Goal: Information Seeking & Learning: Learn about a topic

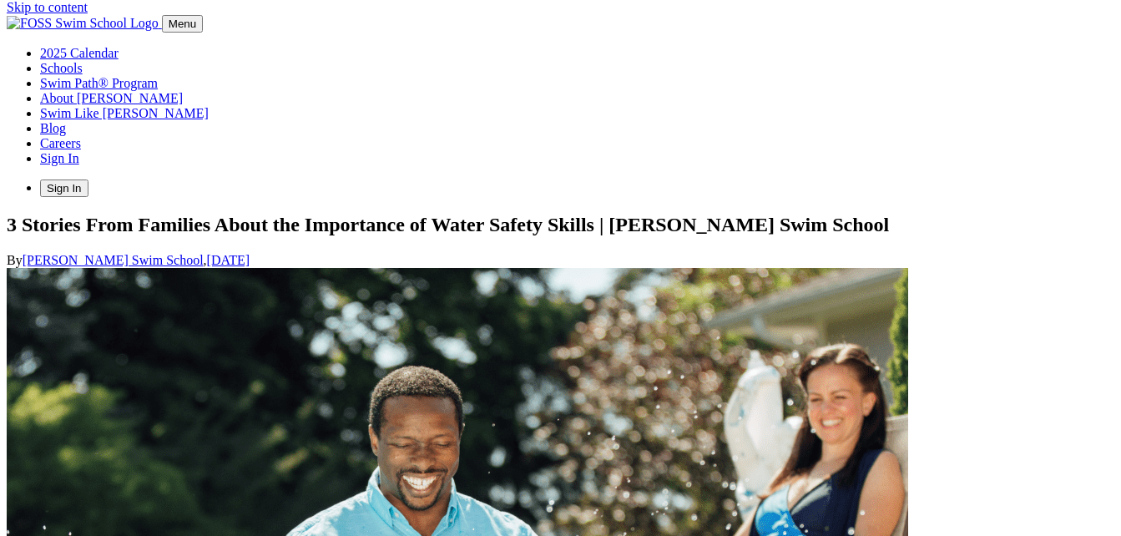
drag, startPoint x: 0, startPoint y: 0, endPoint x: 53, endPoint y: 188, distance: 195.1
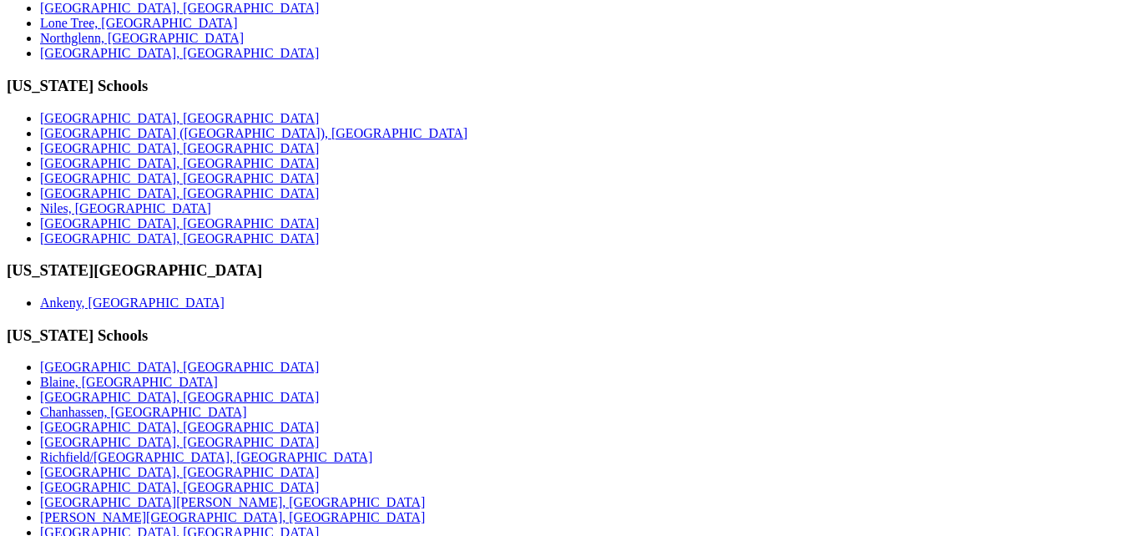
scroll to position [3673, 0]
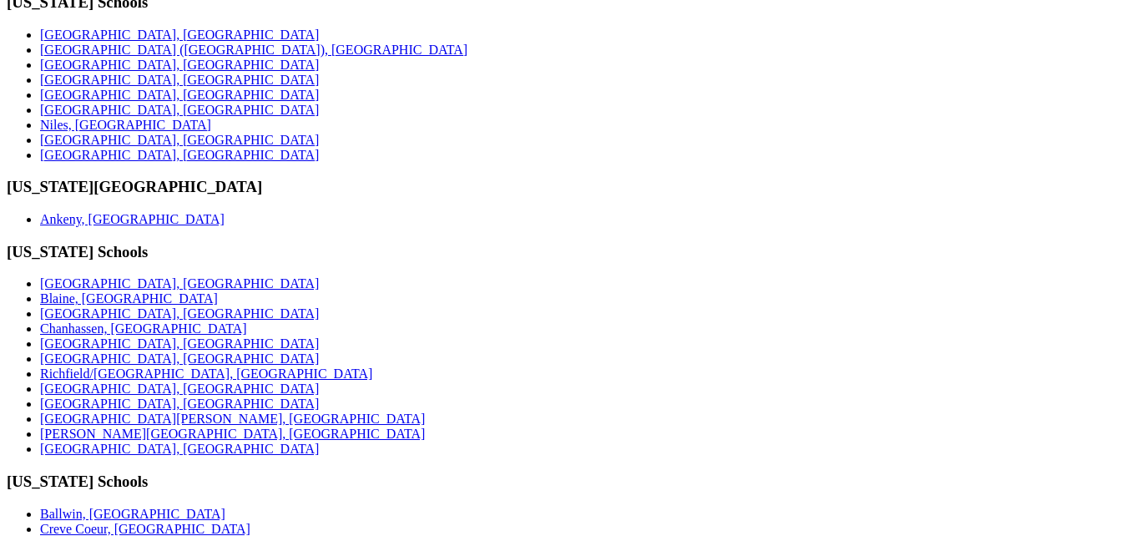
drag, startPoint x: 452, startPoint y: 351, endPoint x: 732, endPoint y: 382, distance: 282.2
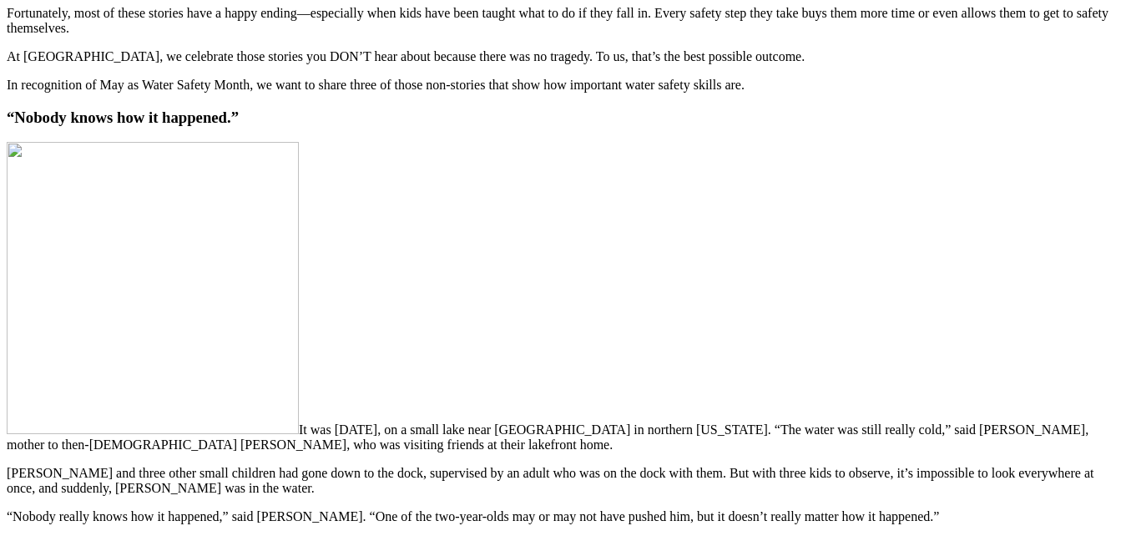
scroll to position [668, 0]
